Goal: Answer question/provide support: Share knowledge or assist other users

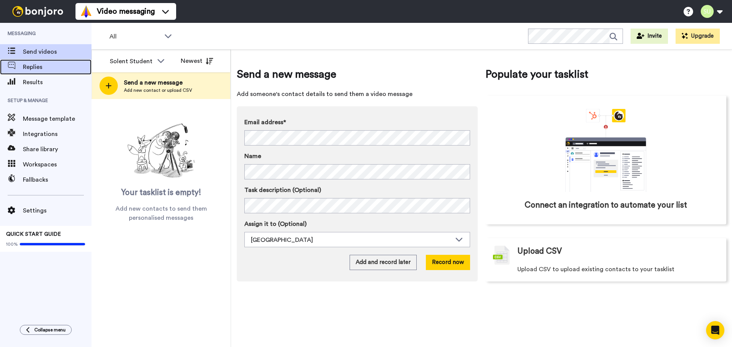
drag, startPoint x: 39, startPoint y: 67, endPoint x: 43, endPoint y: 72, distance: 6.2
click at [39, 67] on span "Replies" at bounding box center [57, 67] width 69 height 9
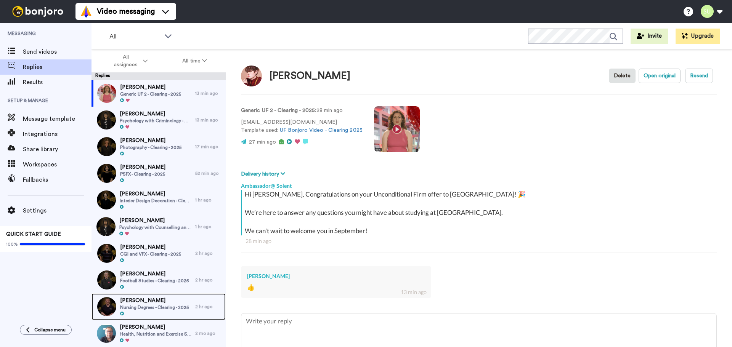
click at [164, 302] on span "Josephine Orobator" at bounding box center [154, 301] width 69 height 8
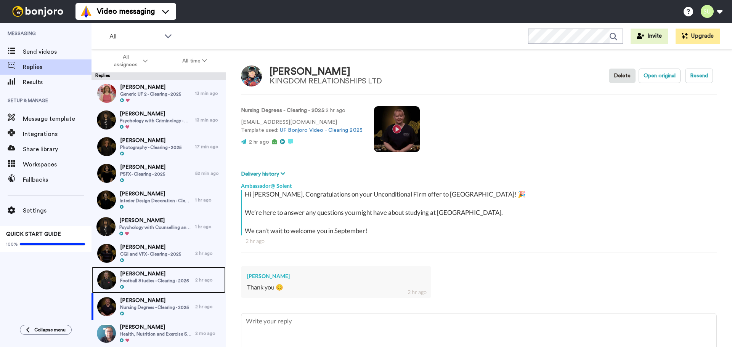
click at [160, 286] on div at bounding box center [154, 287] width 69 height 5
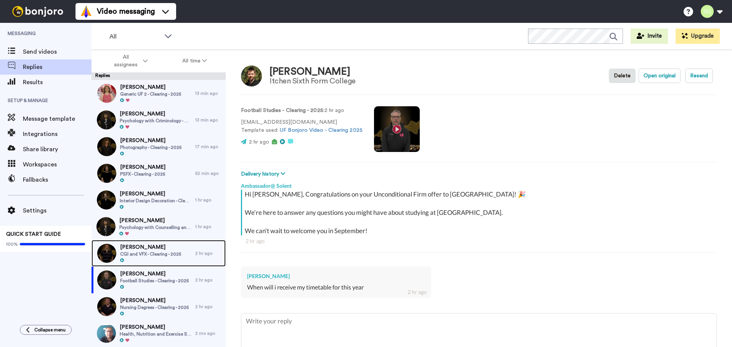
click at [161, 258] on div at bounding box center [150, 260] width 61 height 5
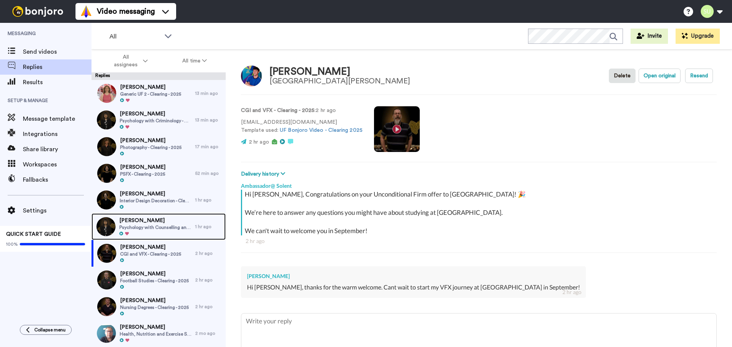
click at [148, 236] on div at bounding box center [155, 233] width 72 height 5
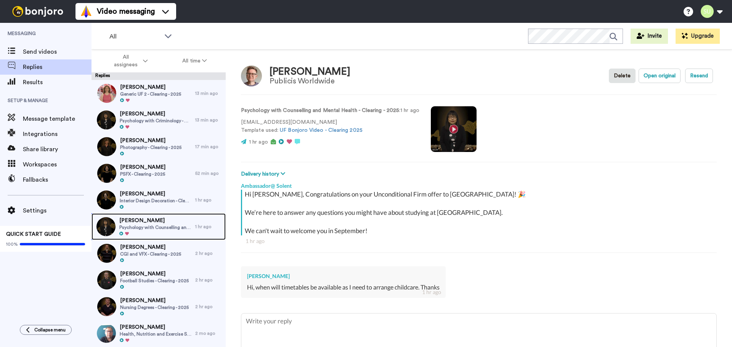
click at [145, 227] on span "Psychology with Counselling and Mental Health - Clearing - 2025" at bounding box center [155, 228] width 72 height 6
click at [145, 198] on span "Interior Design Decoration - Clearing - 2025" at bounding box center [156, 201] width 72 height 6
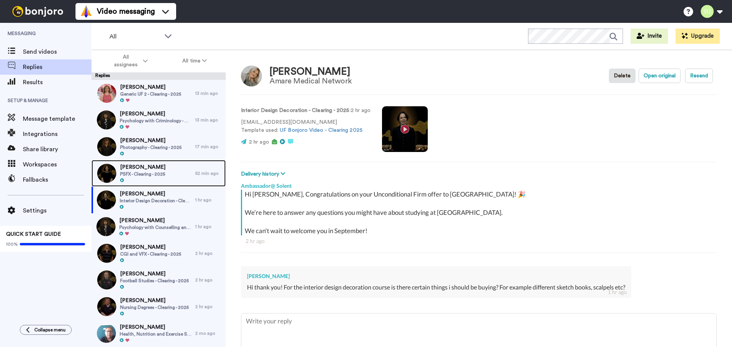
click at [151, 164] on span "Katie Holt" at bounding box center [142, 168] width 45 height 8
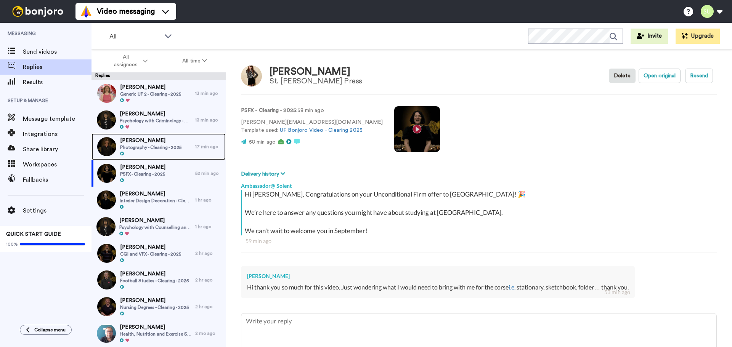
click at [146, 138] on span "Emily Spokes" at bounding box center [150, 141] width 61 height 8
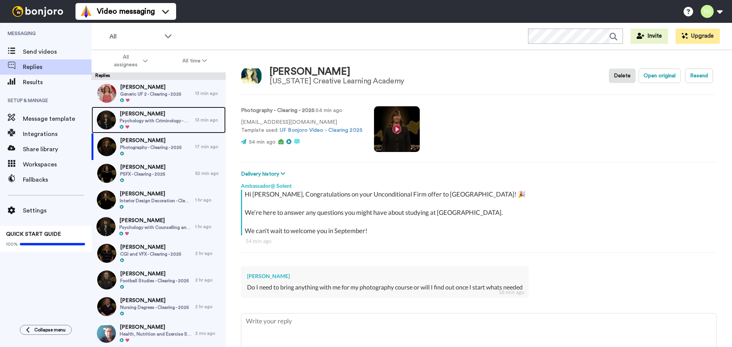
click at [148, 116] on span "Josh Lunemann" at bounding box center [156, 114] width 72 height 8
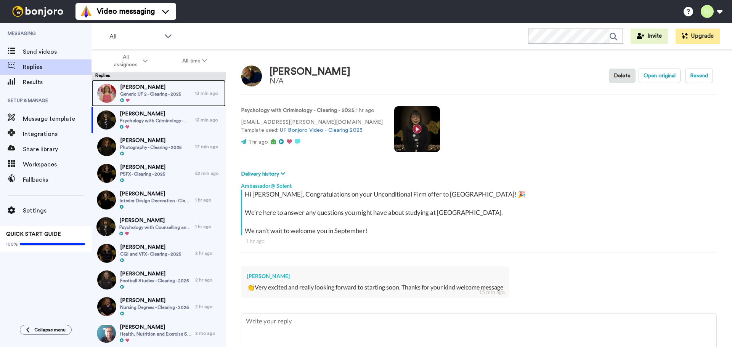
click at [136, 95] on span "Generic UF 2 - Clearing - 2025" at bounding box center [150, 94] width 61 height 6
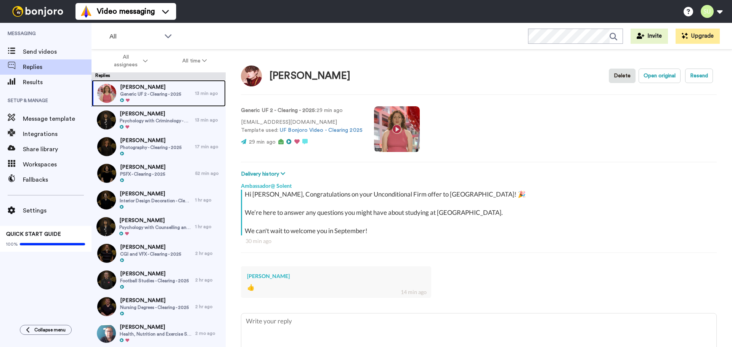
scroll to position [47, 0]
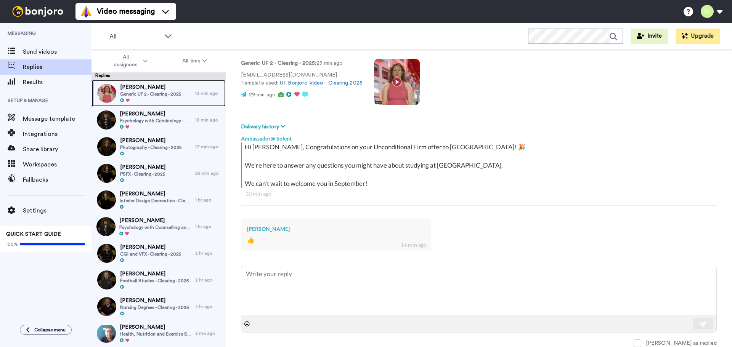
click at [137, 96] on span "Generic UF 2 - Clearing - 2025" at bounding box center [150, 94] width 61 height 6
type textarea "x"
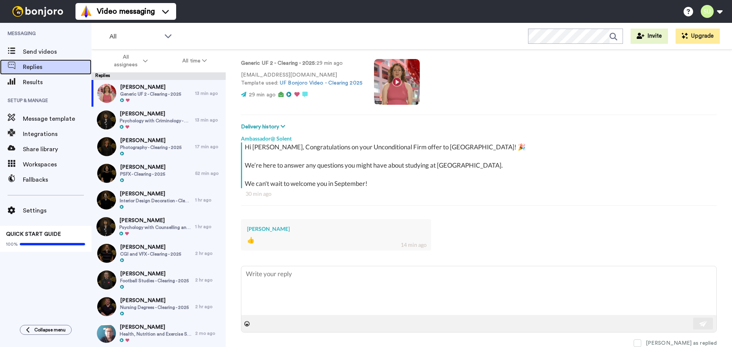
click at [39, 68] on span "Replies" at bounding box center [57, 67] width 69 height 9
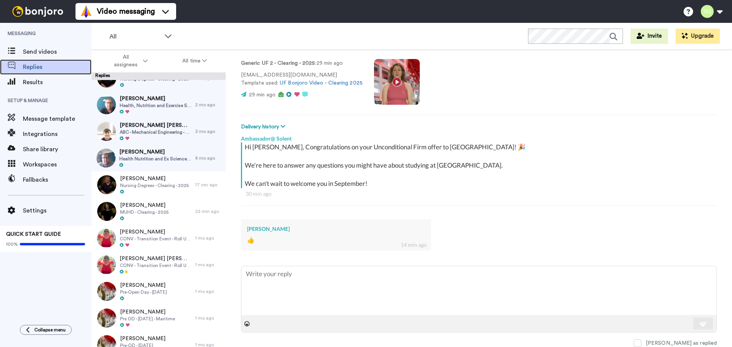
scroll to position [381, 0]
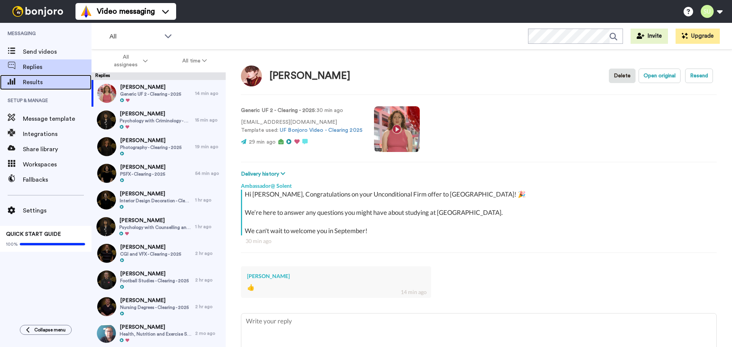
click at [27, 76] on div "Results" at bounding box center [45, 82] width 91 height 15
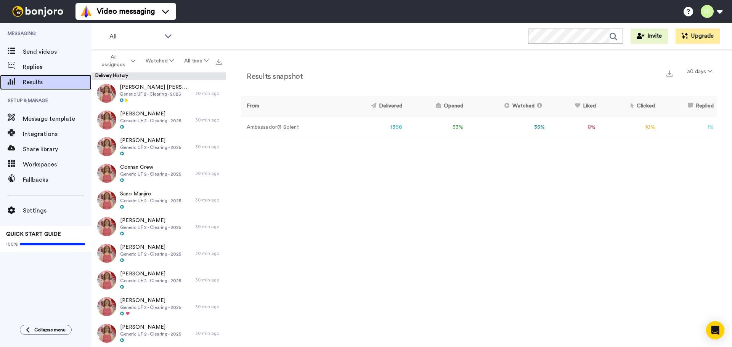
click at [47, 77] on div "Results" at bounding box center [45, 82] width 91 height 15
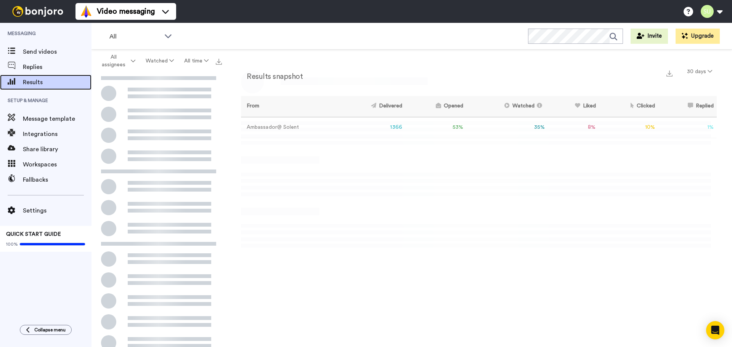
click at [45, 80] on span "Results" at bounding box center [57, 82] width 69 height 9
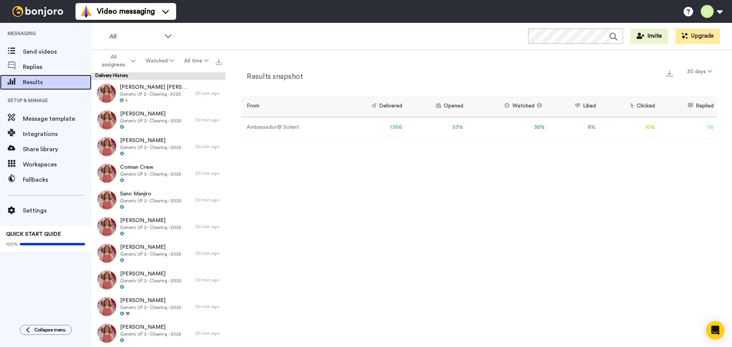
click at [37, 83] on span "Results" at bounding box center [57, 82] width 69 height 9
click at [59, 64] on span "Replies" at bounding box center [57, 67] width 69 height 9
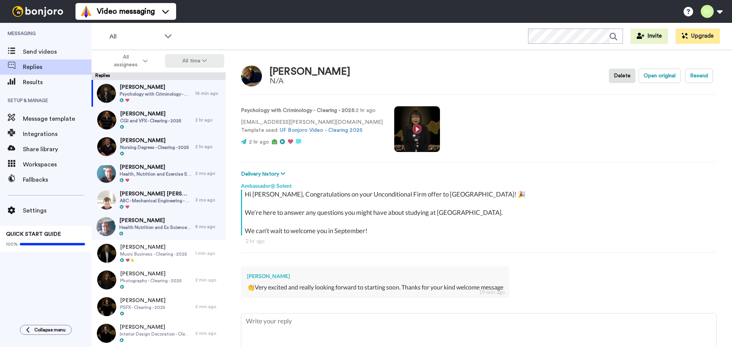
click at [198, 59] on button "All time" at bounding box center [194, 61] width 59 height 14
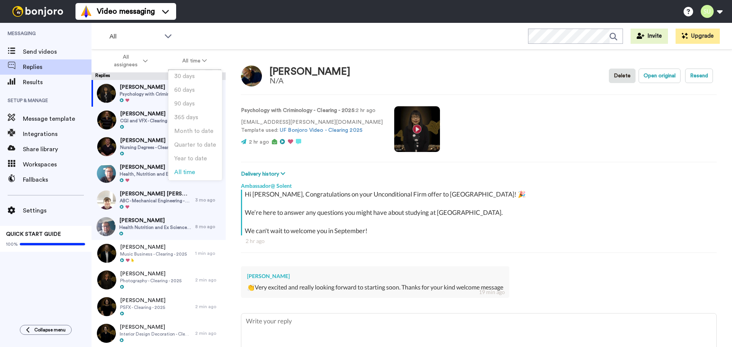
click at [247, 59] on div "[PERSON_NAME] N/A Delete Open original Resend Psychology with Criminology - Cle…" at bounding box center [479, 212] width 506 height 324
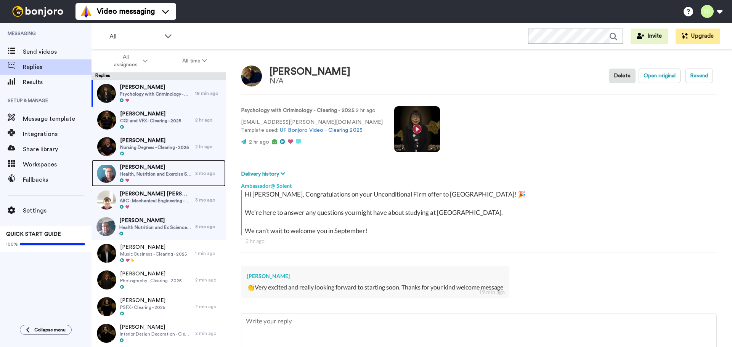
click at [107, 170] on img at bounding box center [106, 173] width 19 height 19
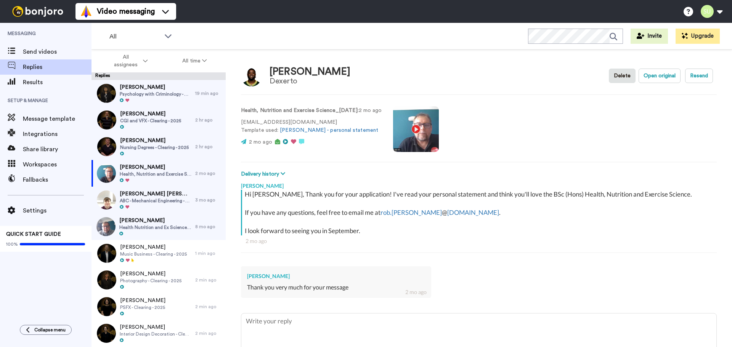
scroll to position [47, 0]
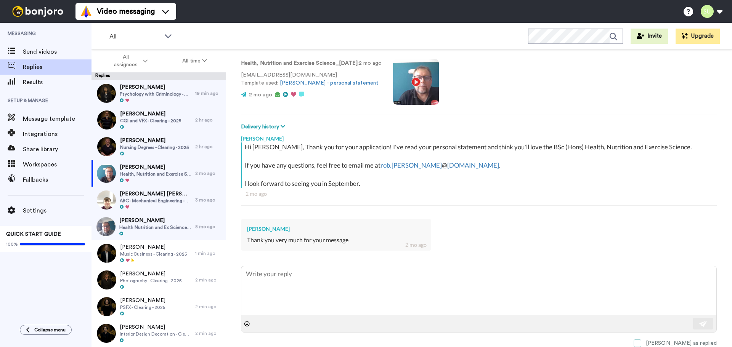
click at [672, 340] on label "[PERSON_NAME] as replied" at bounding box center [675, 344] width 83 height 8
click at [138, 196] on span "[PERSON_NAME] [PERSON_NAME]" at bounding box center [156, 194] width 72 height 8
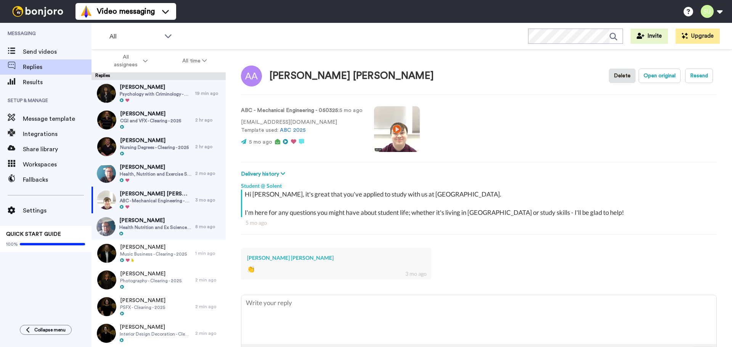
scroll to position [29, 0]
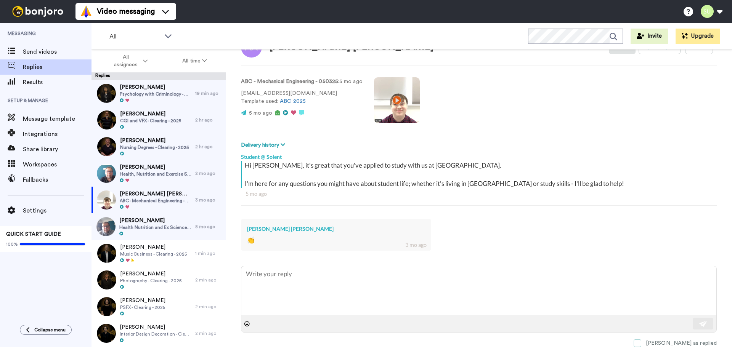
click at [641, 344] on span at bounding box center [638, 344] width 8 height 8
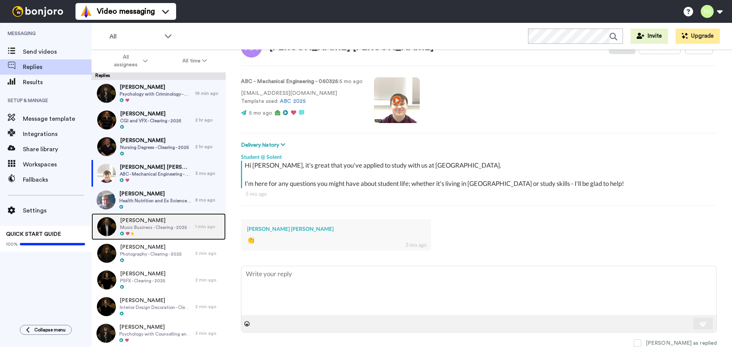
click at [157, 223] on span "[PERSON_NAME]" at bounding box center [153, 221] width 67 height 8
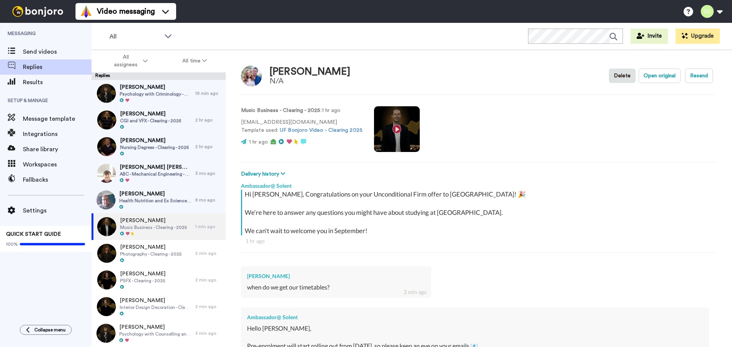
scroll to position [76, 0]
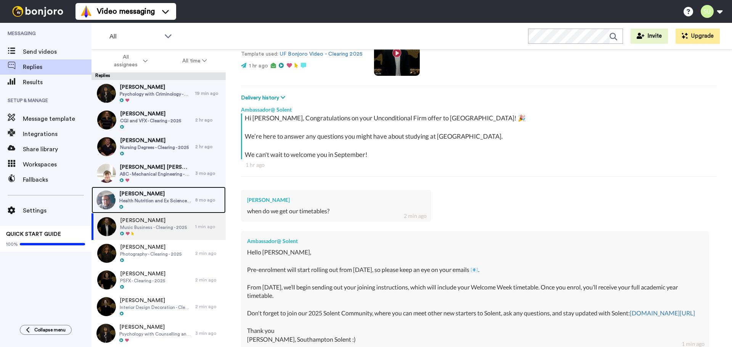
click at [146, 201] on span "Health Nutrition and Ex Science_Rob Williams_[DATE]" at bounding box center [155, 201] width 72 height 6
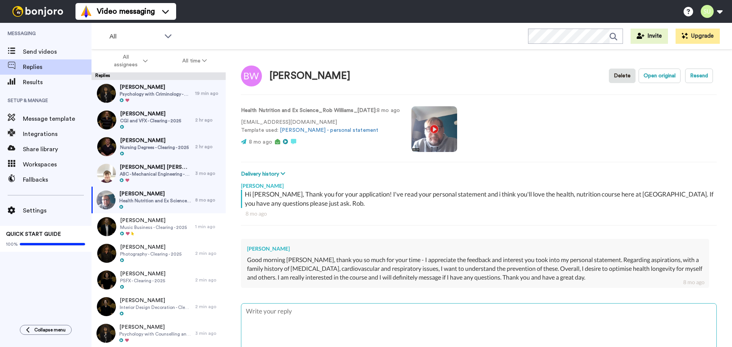
scroll to position [37, 0]
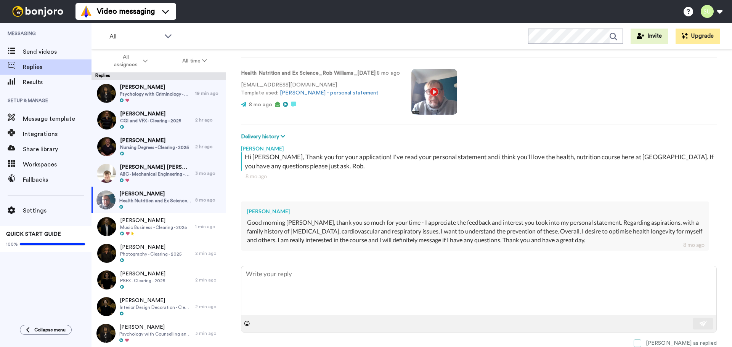
click at [641, 344] on span at bounding box center [638, 344] width 8 height 8
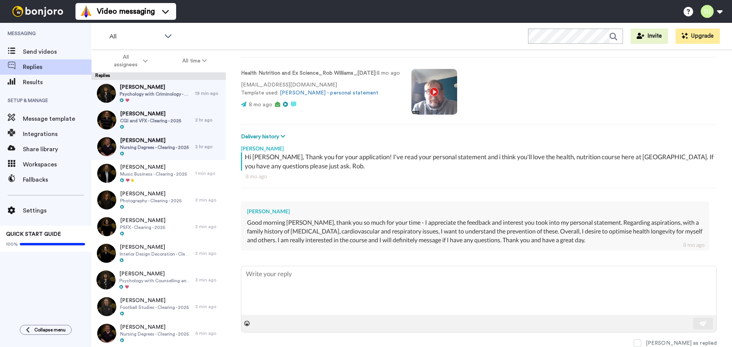
click at [610, 229] on div "Good morning [PERSON_NAME], thank you so much for your time - I appreciate the …" at bounding box center [475, 231] width 456 height 26
drag, startPoint x: 465, startPoint y: 230, endPoint x: 458, endPoint y: 228, distance: 6.8
click at [465, 229] on div "Good morning [PERSON_NAME], thank you so much for your time - I appreciate the …" at bounding box center [475, 231] width 456 height 26
click at [641, 346] on span at bounding box center [638, 344] width 8 height 8
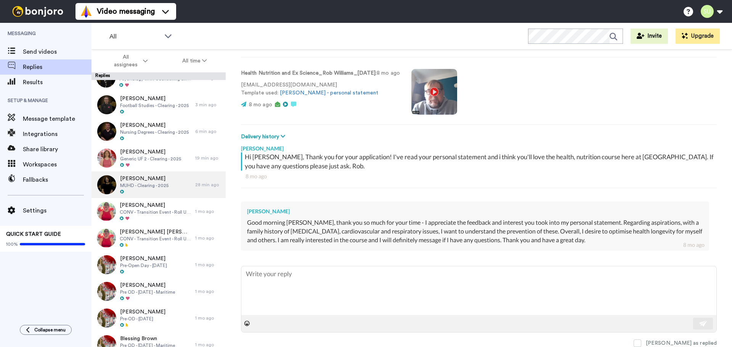
scroll to position [255, 0]
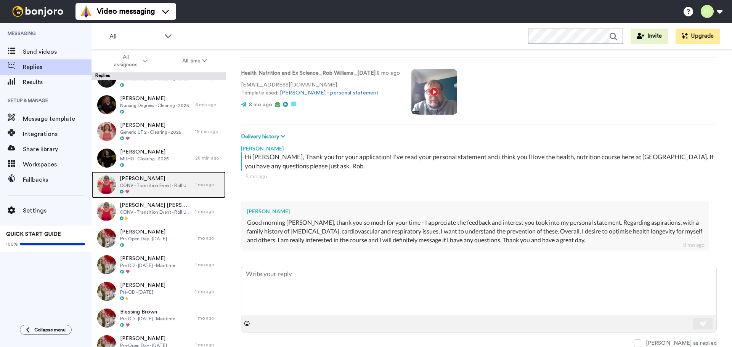
click at [169, 188] on span "CONV - Transition Event - Roll Up 5 - 2025" at bounding box center [156, 186] width 72 height 6
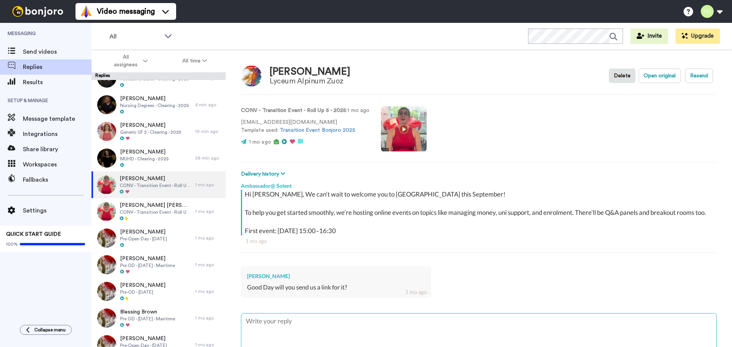
scroll to position [56, 0]
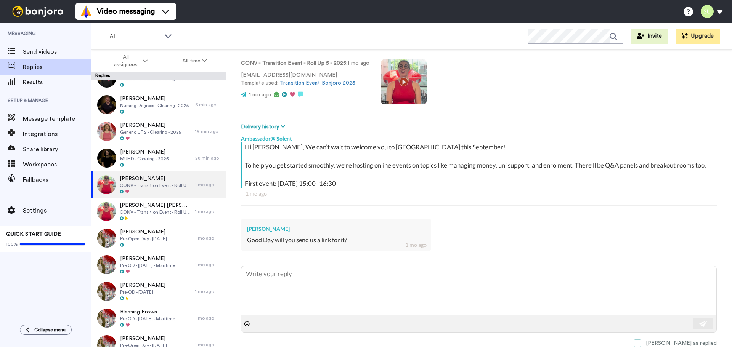
click at [669, 344] on label "[PERSON_NAME] as replied" at bounding box center [675, 344] width 83 height 8
click at [641, 344] on span at bounding box center [638, 344] width 8 height 8
click at [100, 66] on button "All assignees" at bounding box center [129, 60] width 72 height 21
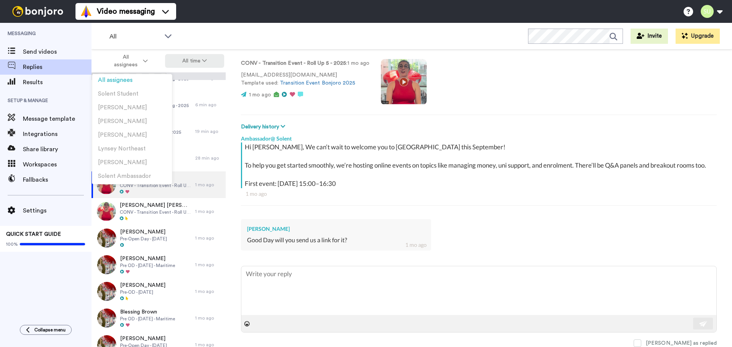
click at [212, 63] on button "All time" at bounding box center [194, 61] width 59 height 14
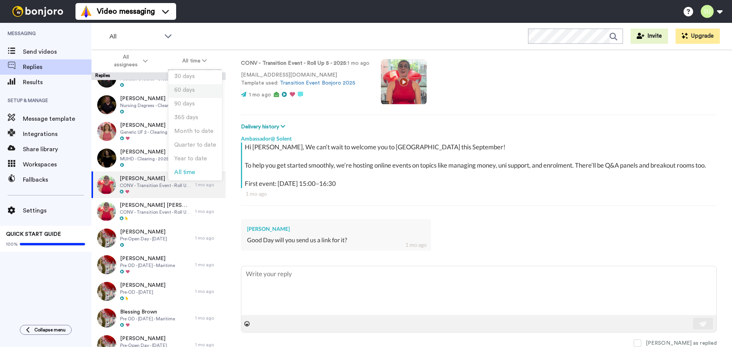
scroll to position [0, 0]
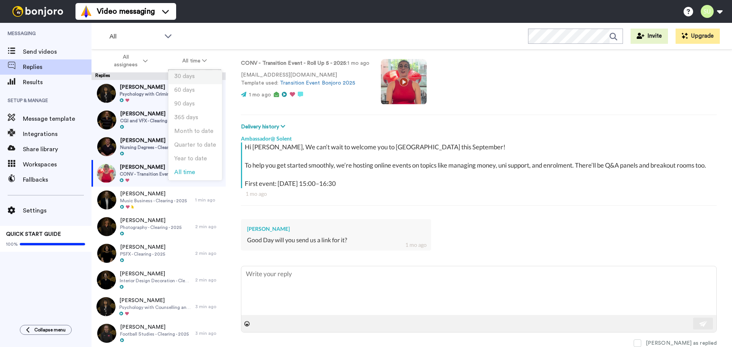
click at [193, 76] on span "30 days" at bounding box center [184, 77] width 21 height 6
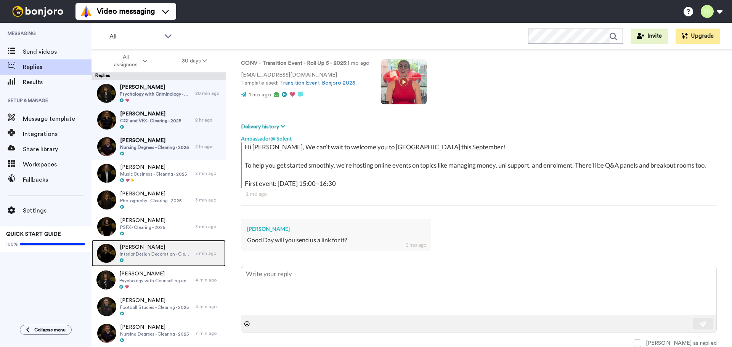
click at [177, 261] on div at bounding box center [156, 260] width 72 height 5
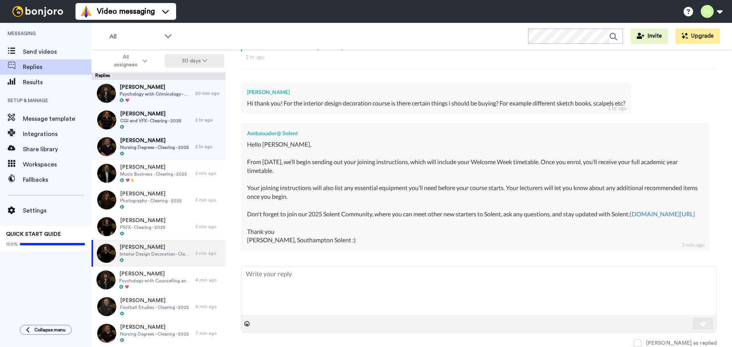
click at [196, 65] on button "30 days" at bounding box center [195, 61] width 60 height 14
click at [197, 76] on li "30 days" at bounding box center [194, 78] width 53 height 14
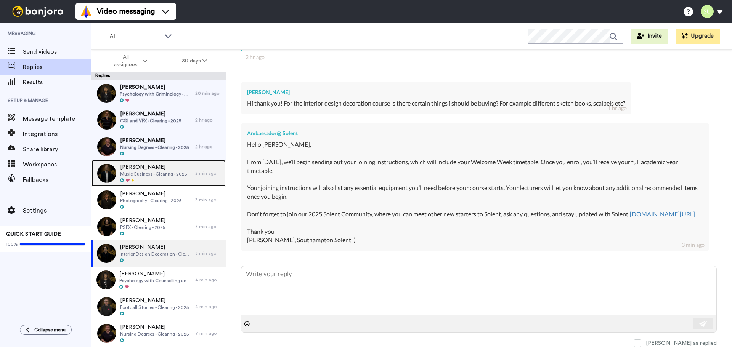
click at [193, 168] on div "[PERSON_NAME] Music Business - Clearing - 2025 2 min ago" at bounding box center [158, 173] width 134 height 27
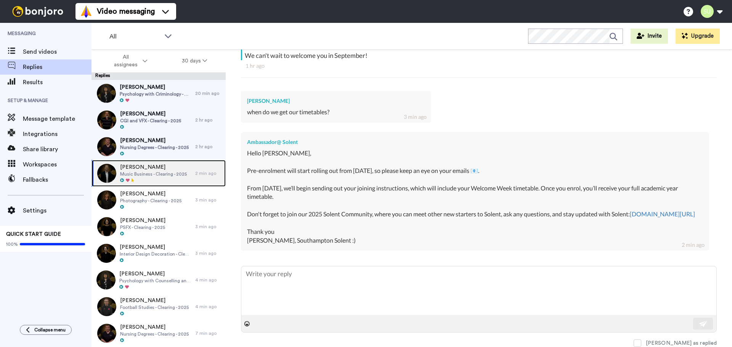
scroll to position [184, 0]
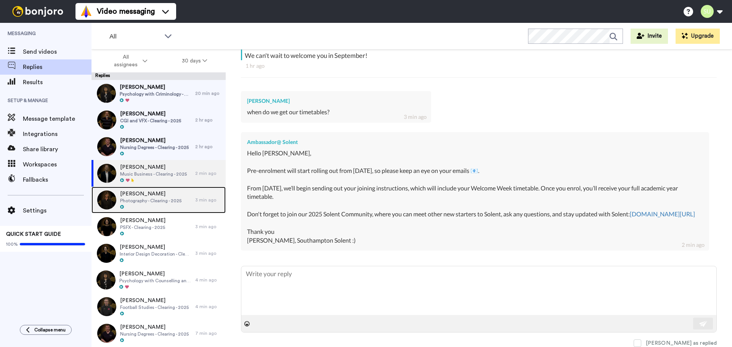
click at [131, 200] on span "Photography - Clearing - 2025" at bounding box center [150, 201] width 61 height 6
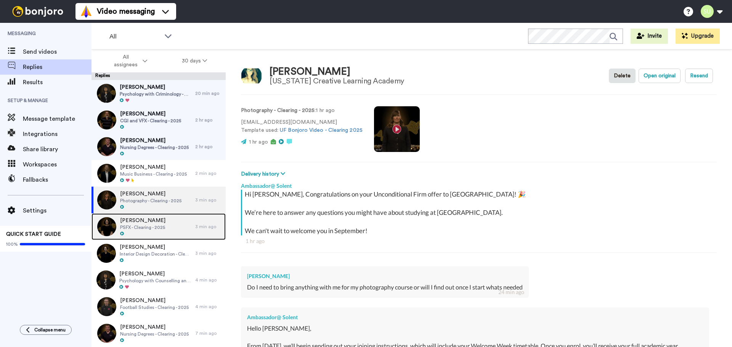
click at [149, 233] on div at bounding box center [142, 233] width 45 height 5
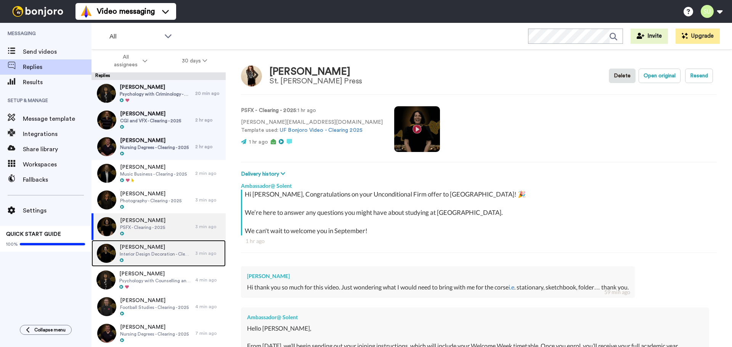
click at [151, 254] on span "Interior Design Decoration - Clearing - 2025" at bounding box center [156, 254] width 72 height 6
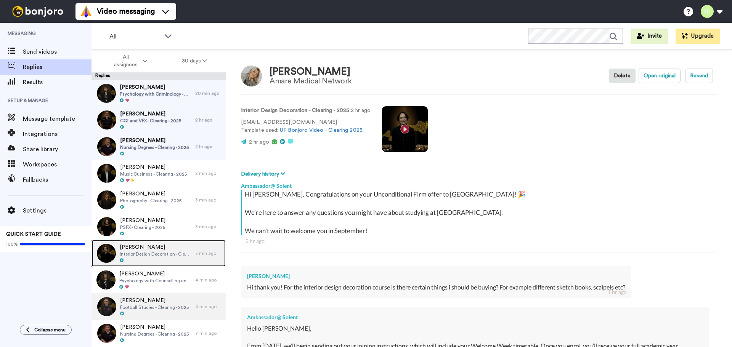
scroll to position [48, 0]
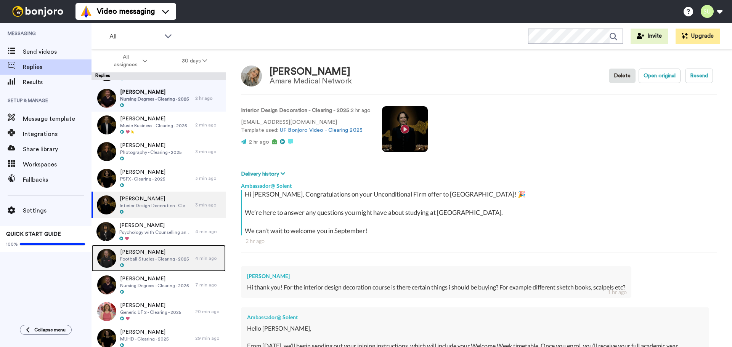
click at [155, 263] on div at bounding box center [154, 265] width 69 height 5
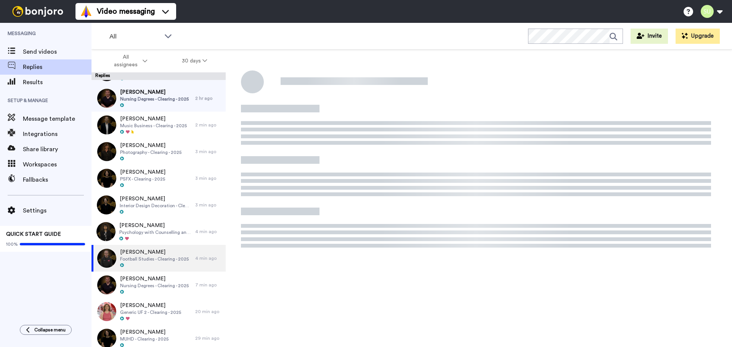
type textarea "x"
